Goal: Find specific page/section: Find specific page/section

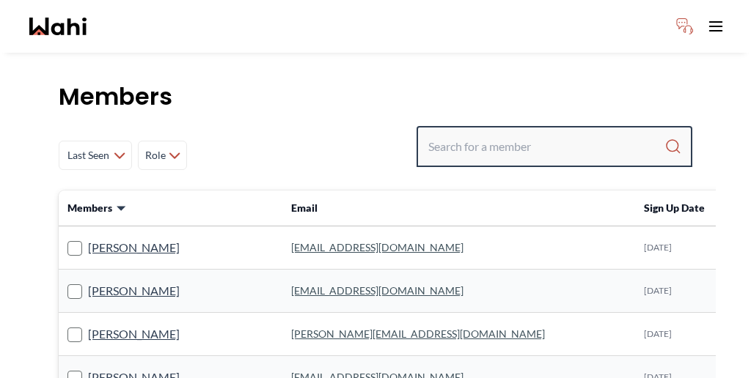
click at [523, 133] on input "Search input" at bounding box center [546, 146] width 236 height 26
paste input "[PERSON_NAME]"
type input "[PERSON_NAME]"
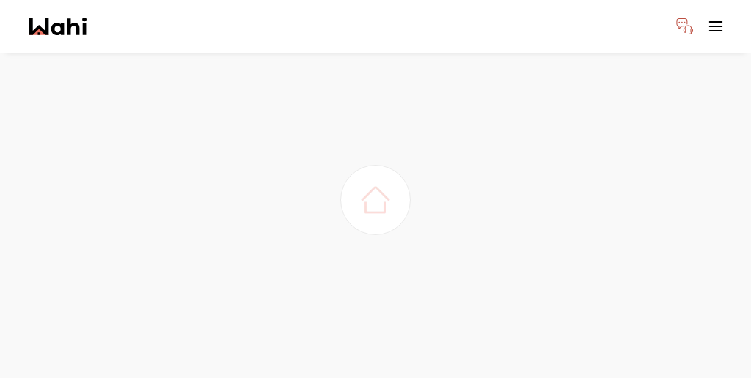
scroll to position [40, 0]
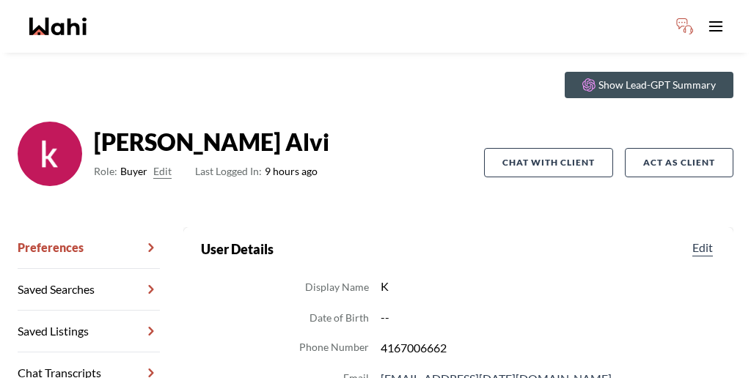
click at [77, 353] on link "Chat Transcripts" at bounding box center [89, 374] width 142 height 42
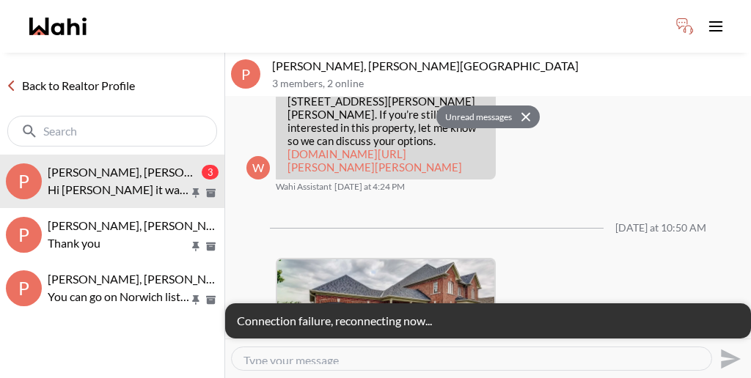
scroll to position [2540, 0]
